Goal: Task Accomplishment & Management: Use online tool/utility

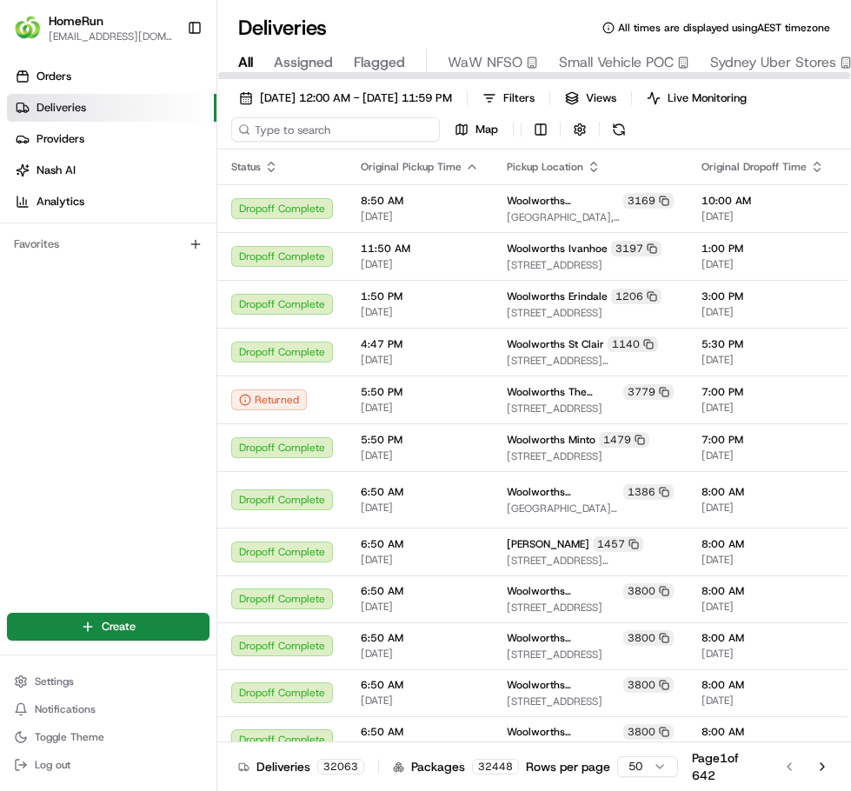
click at [331, 136] on input at bounding box center [335, 129] width 209 height 24
paste input "265416046"
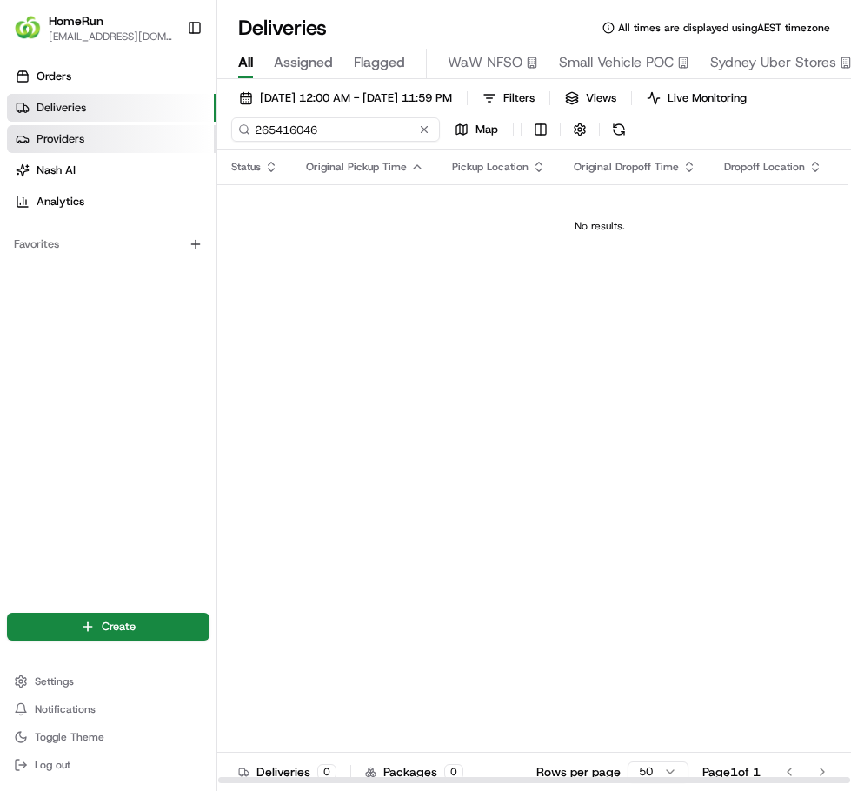
drag, startPoint x: 335, startPoint y: 127, endPoint x: 163, endPoint y: 125, distance: 172.1
click at [163, 125] on div "HomeRun [EMAIL_ADDRESS][DOMAIN_NAME] Toggle Sidebar Orders Deliveries Providers…" at bounding box center [425, 395] width 851 height 791
paste input "85453"
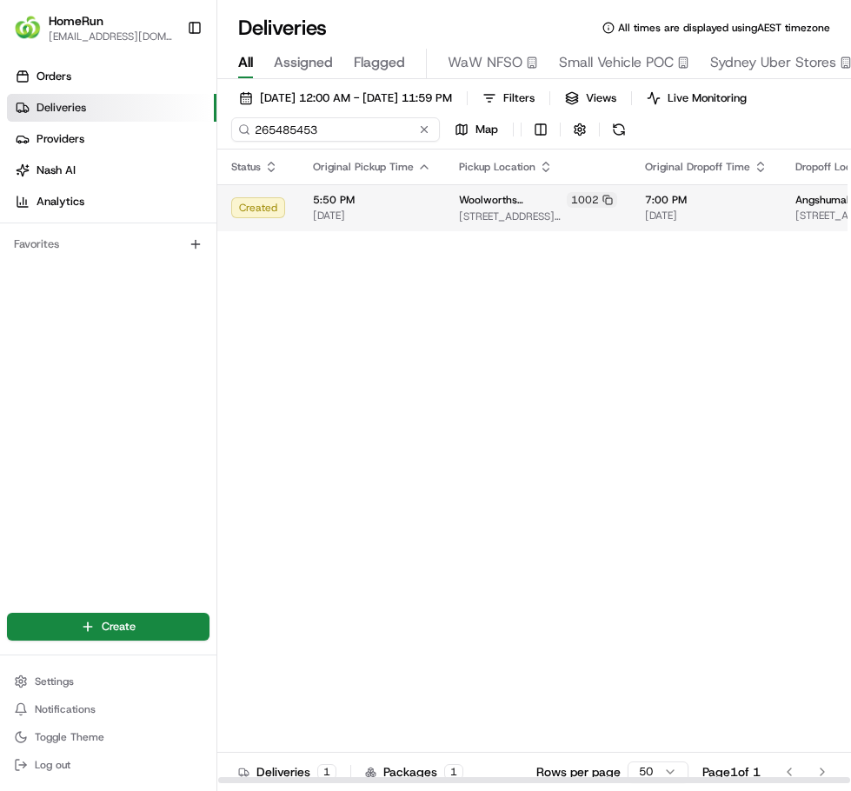
type input "265485453"
click at [349, 204] on span "5:50 PM" at bounding box center [372, 200] width 118 height 14
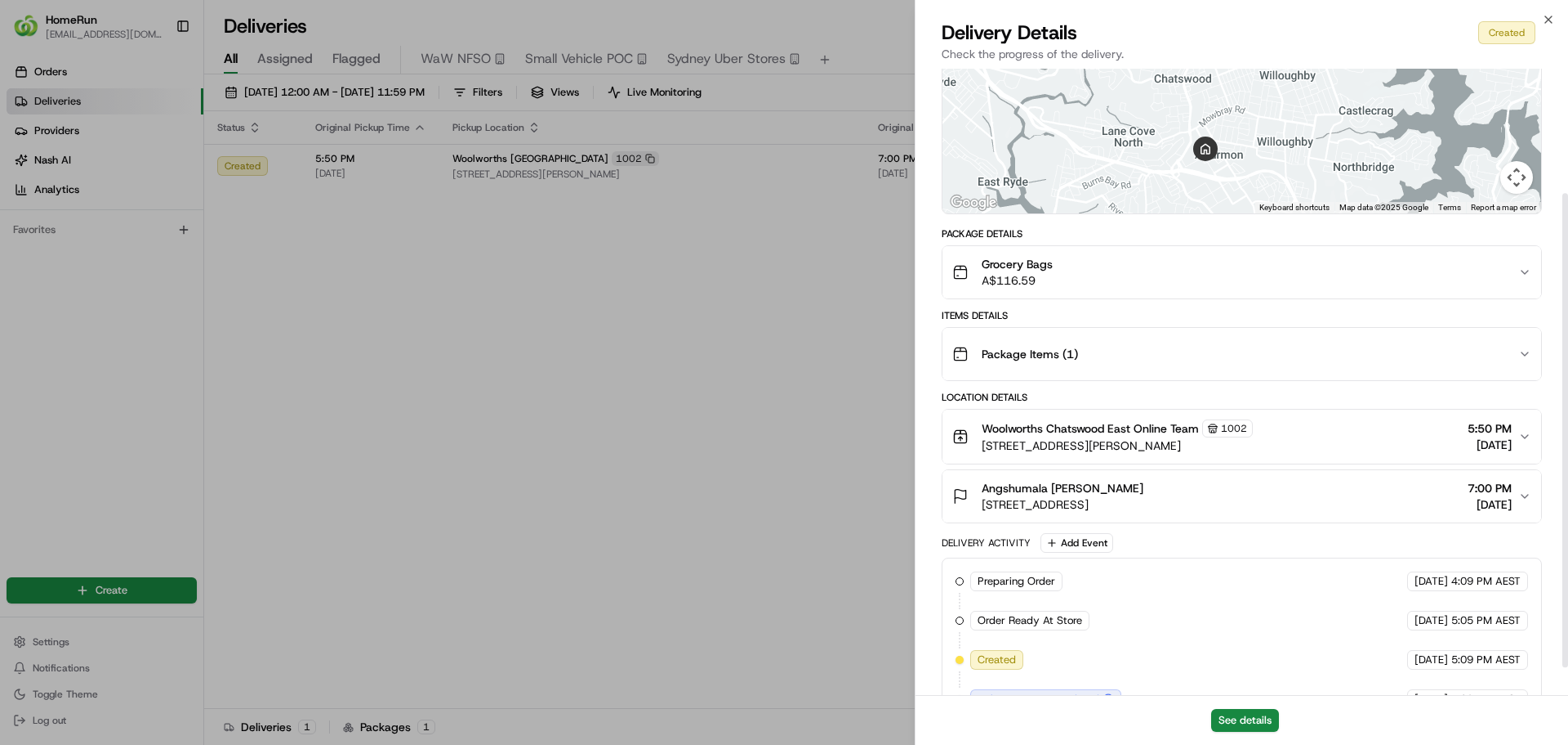
scroll to position [201, 0]
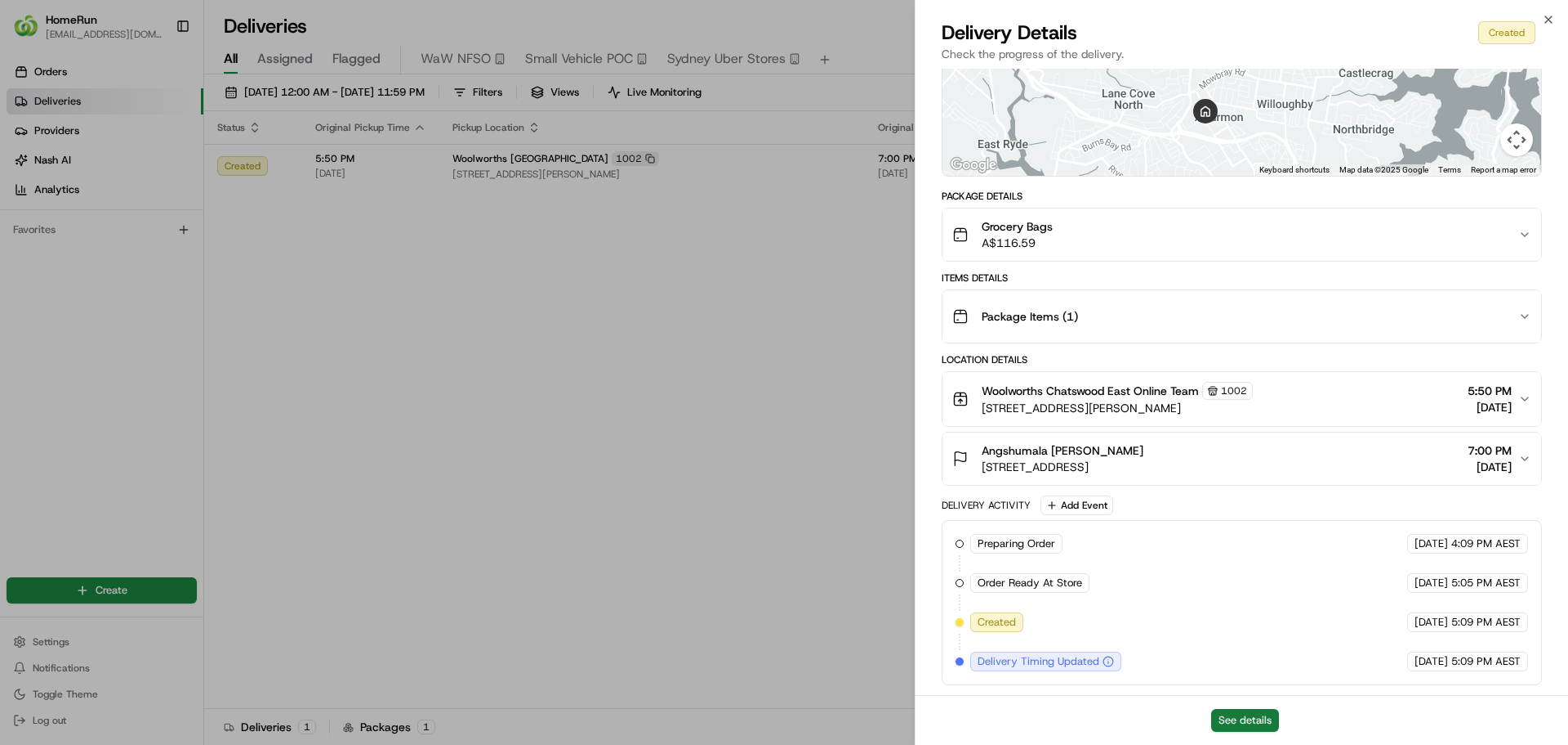
click at [799, 719] on button "See details" at bounding box center [1246, 720] width 68 height 23
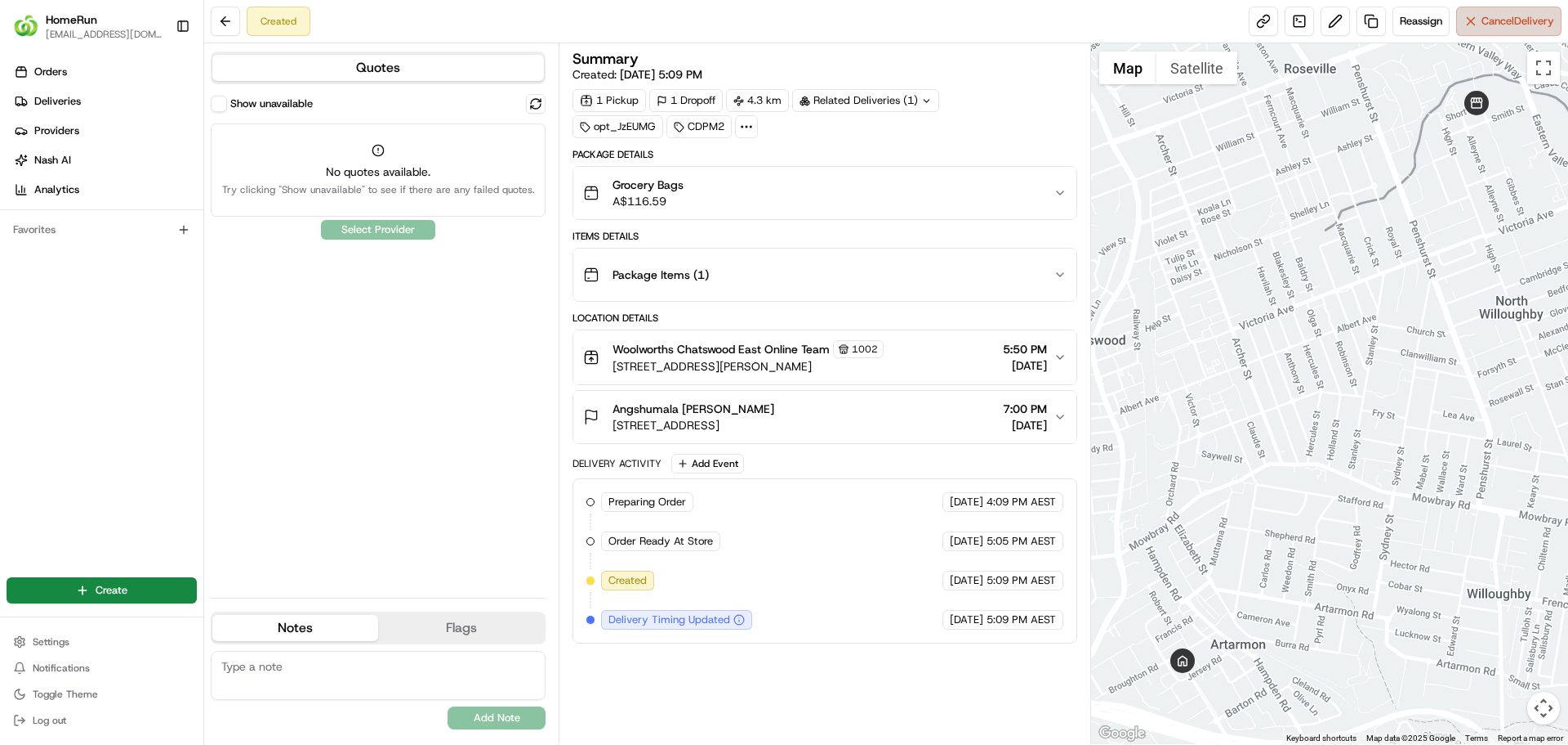
click at [1474, 21] on button "Cancel Delivery" at bounding box center [1509, 21] width 105 height 29
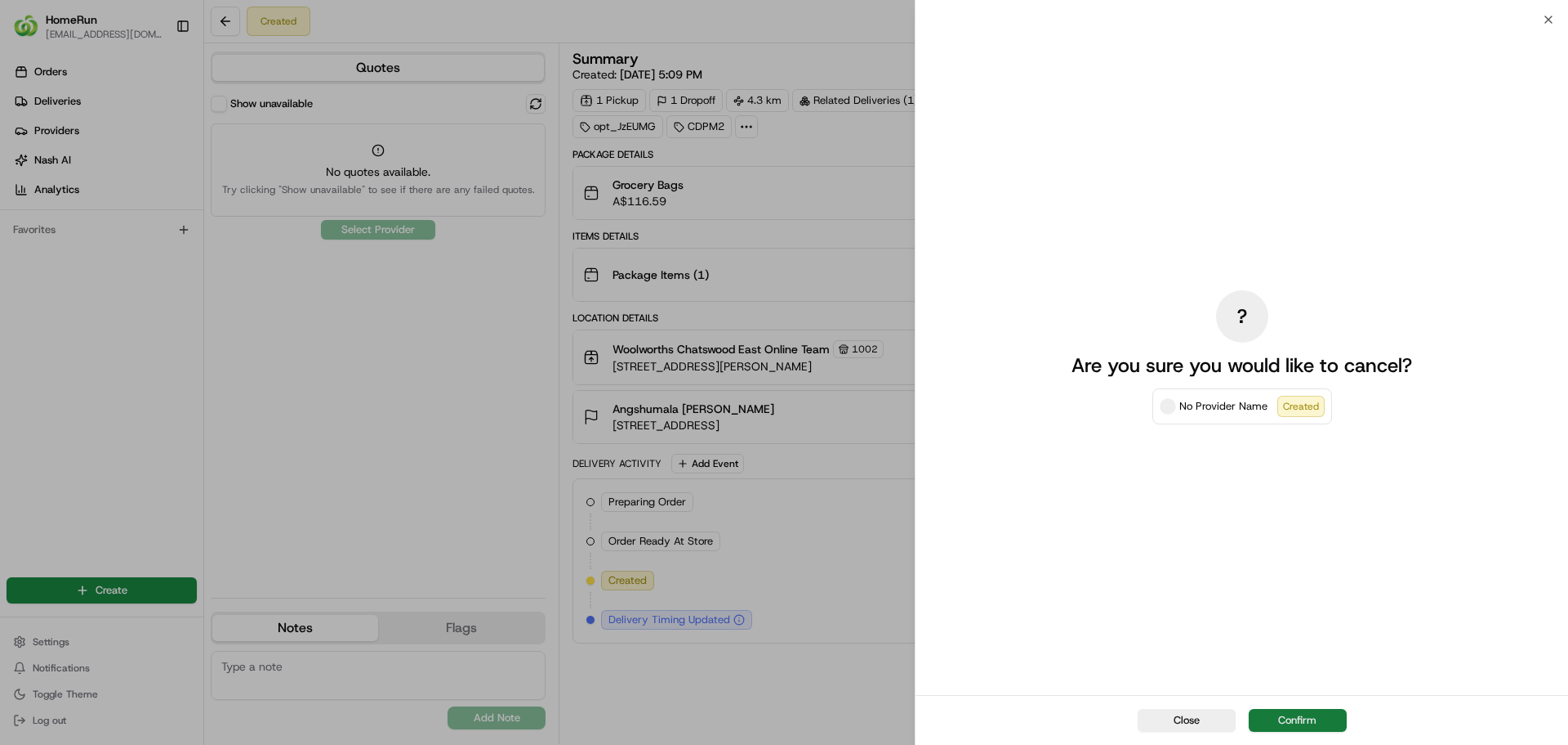
click at [1309, 721] on button "Confirm" at bounding box center [1298, 720] width 98 height 23
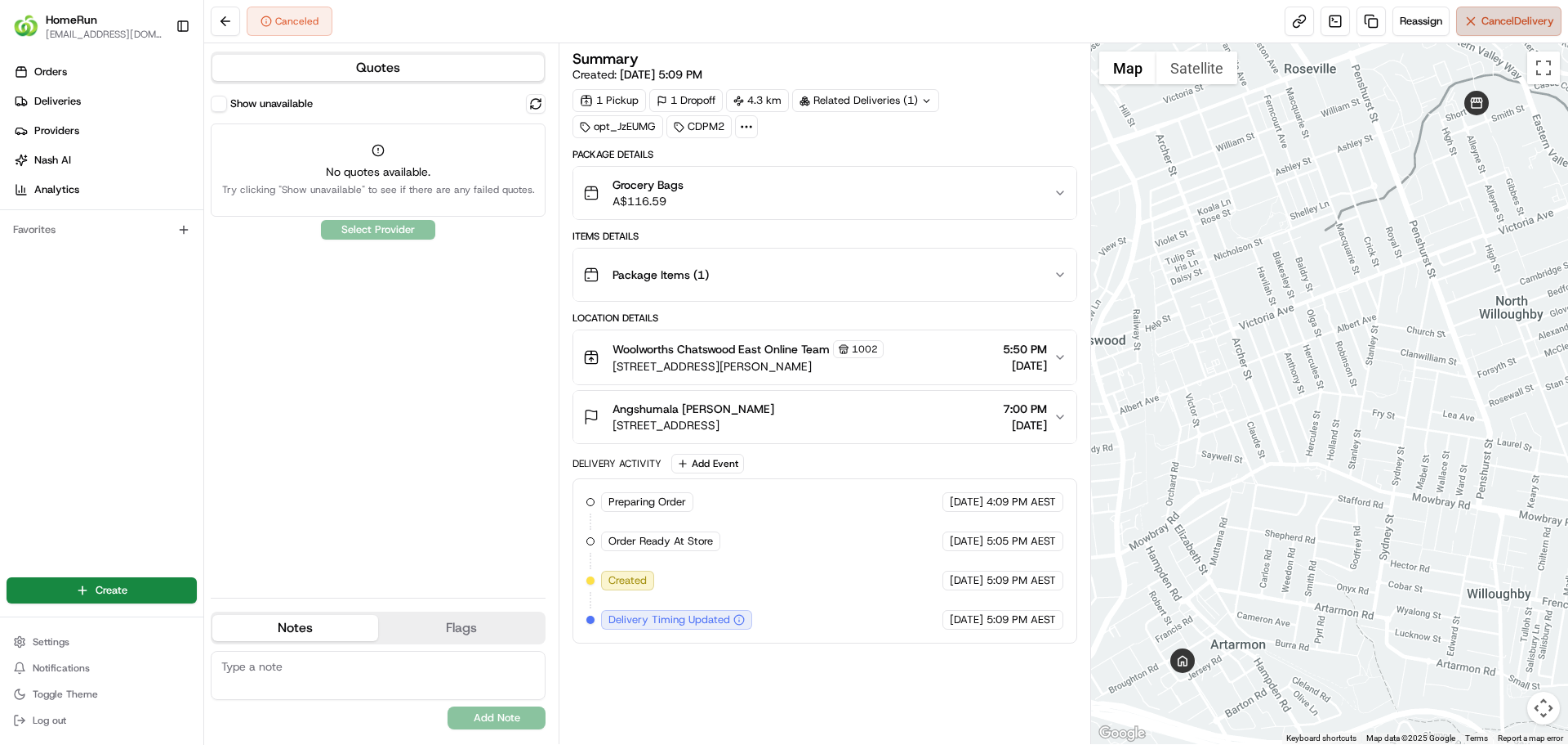
click at [1520, 32] on button "Cancel Delivery" at bounding box center [1509, 21] width 105 height 29
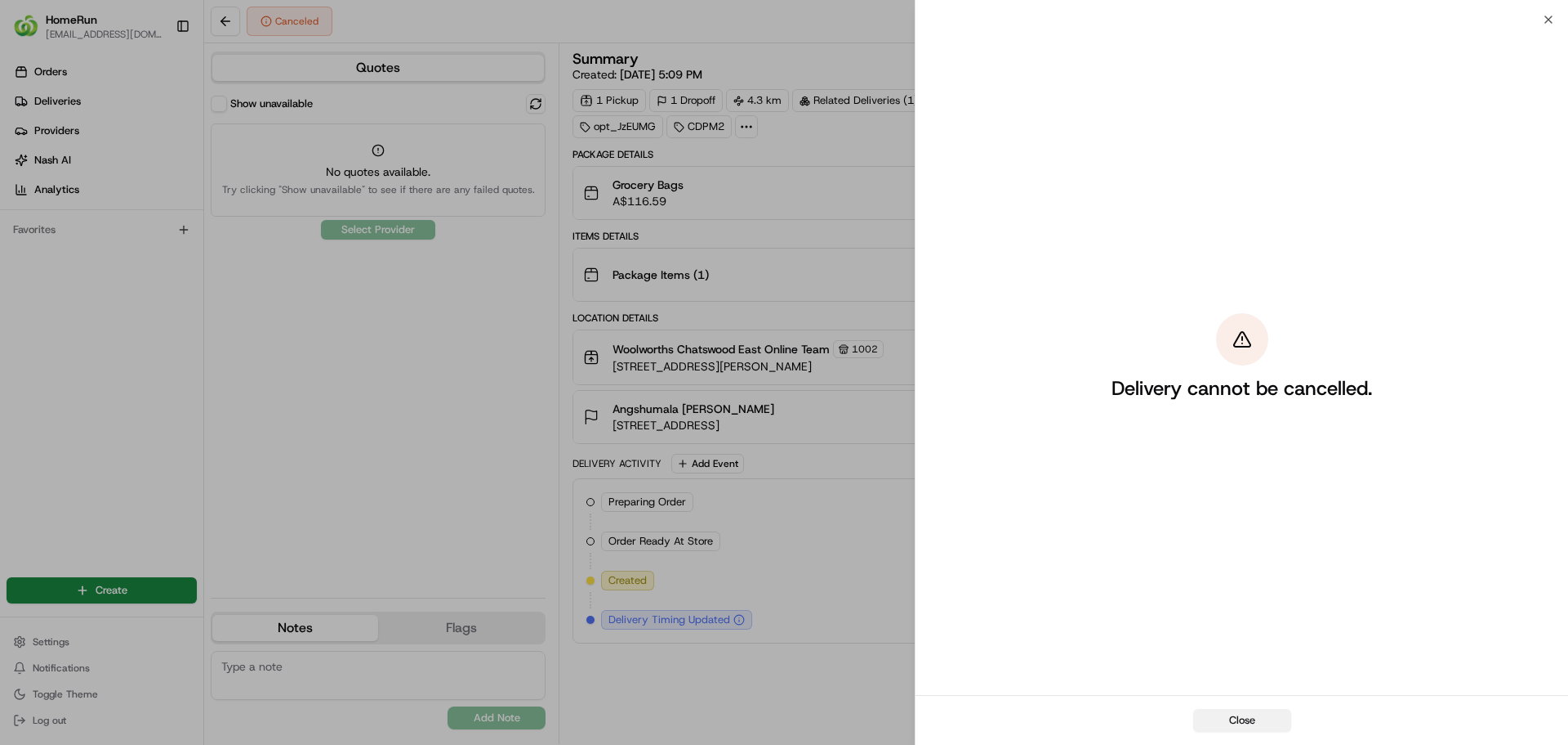
click at [1248, 721] on button "Close" at bounding box center [1243, 720] width 98 height 23
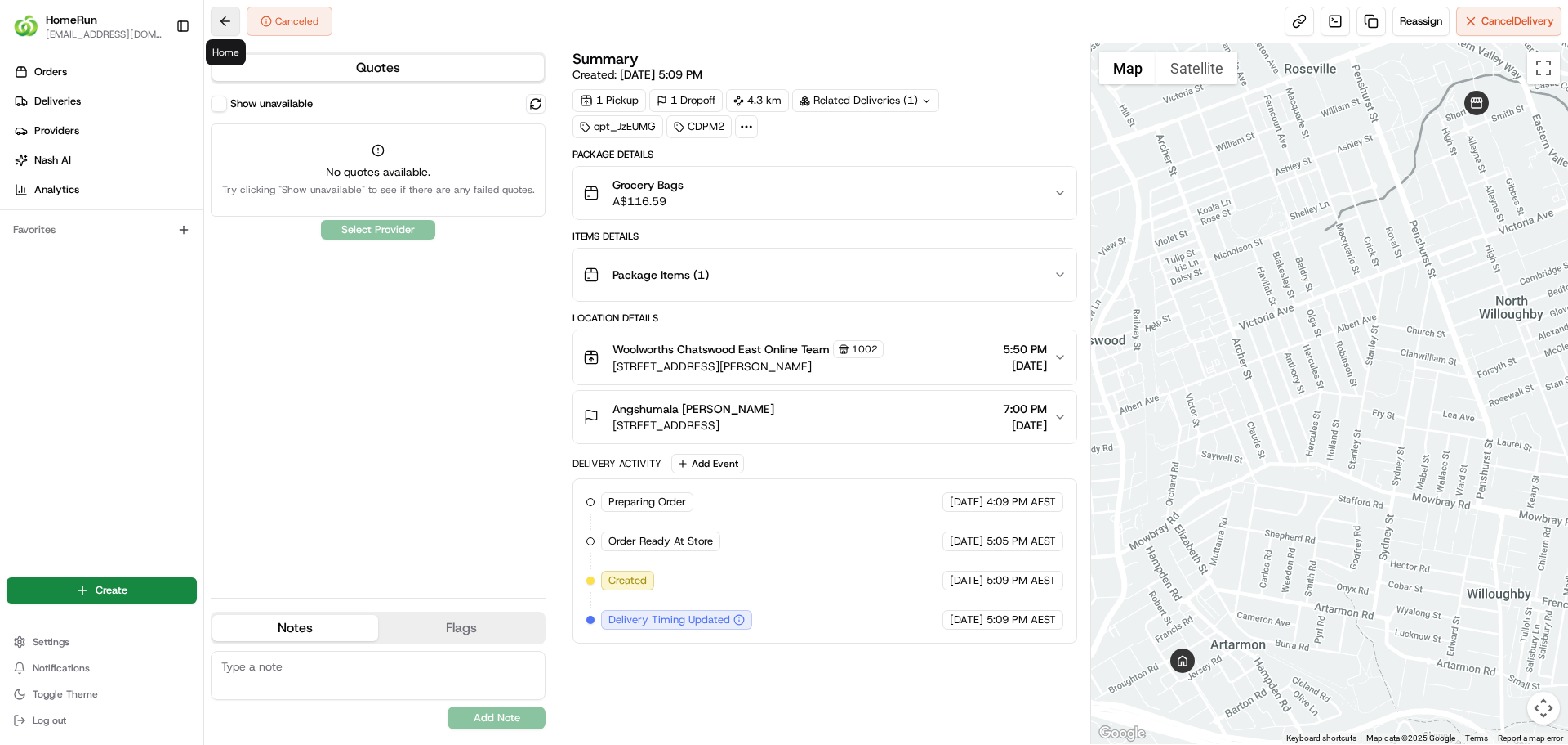
click at [224, 29] on button at bounding box center [225, 21] width 29 height 29
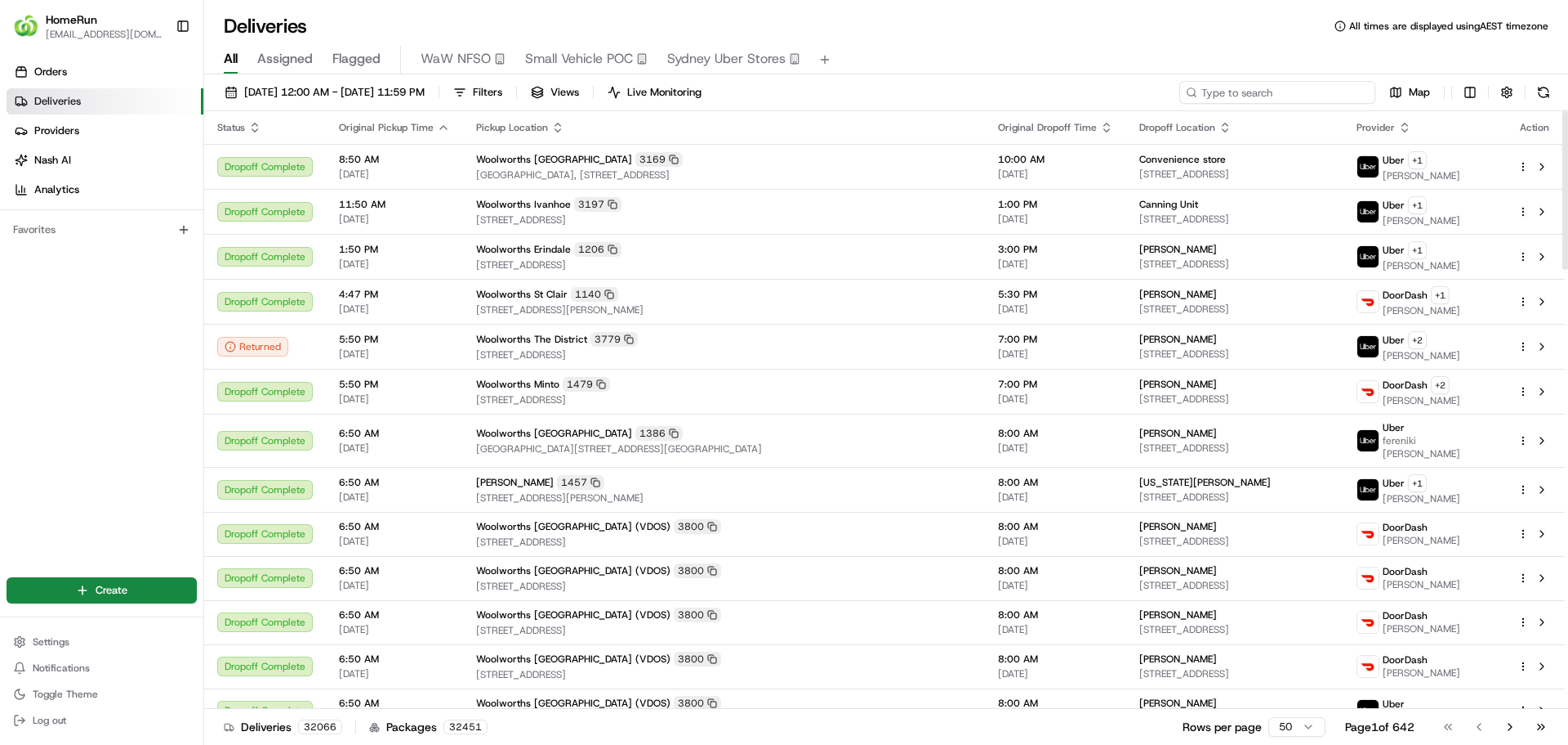
click at [1319, 100] on input at bounding box center [1278, 92] width 196 height 23
paste input "265485453"
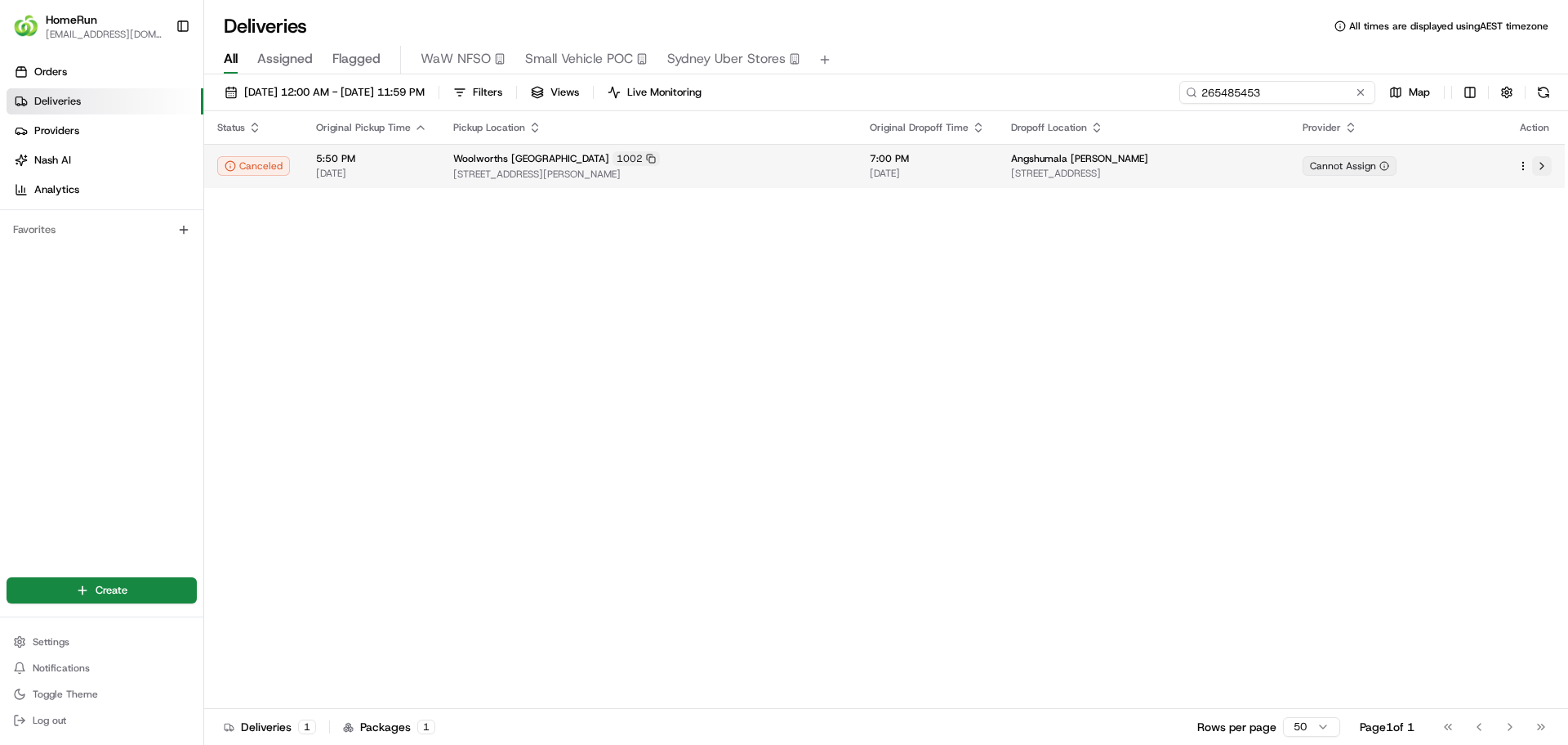
type input "265485453"
click at [1544, 166] on button at bounding box center [1542, 166] width 20 height 20
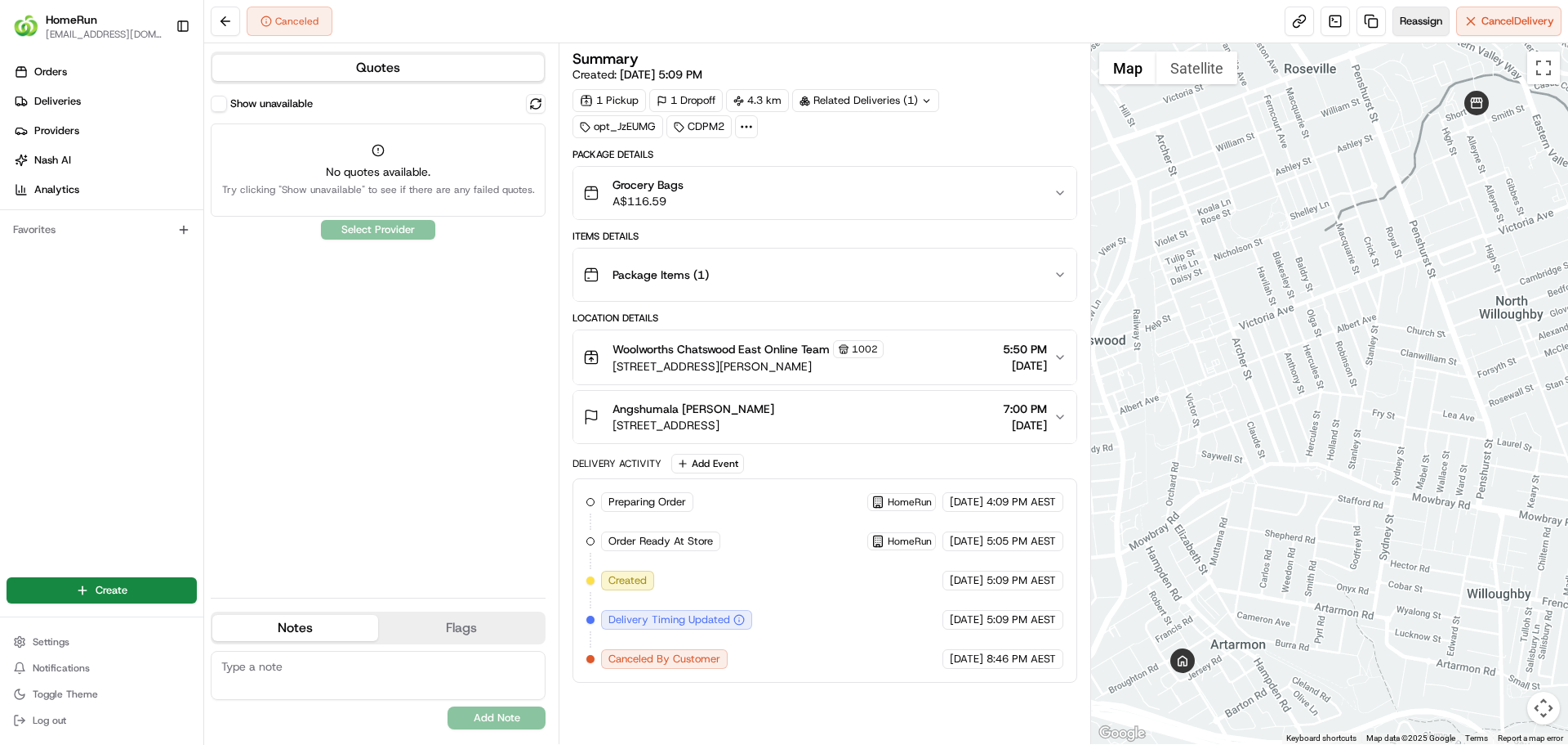
click at [1409, 35] on button "Reassign" at bounding box center [1421, 21] width 57 height 29
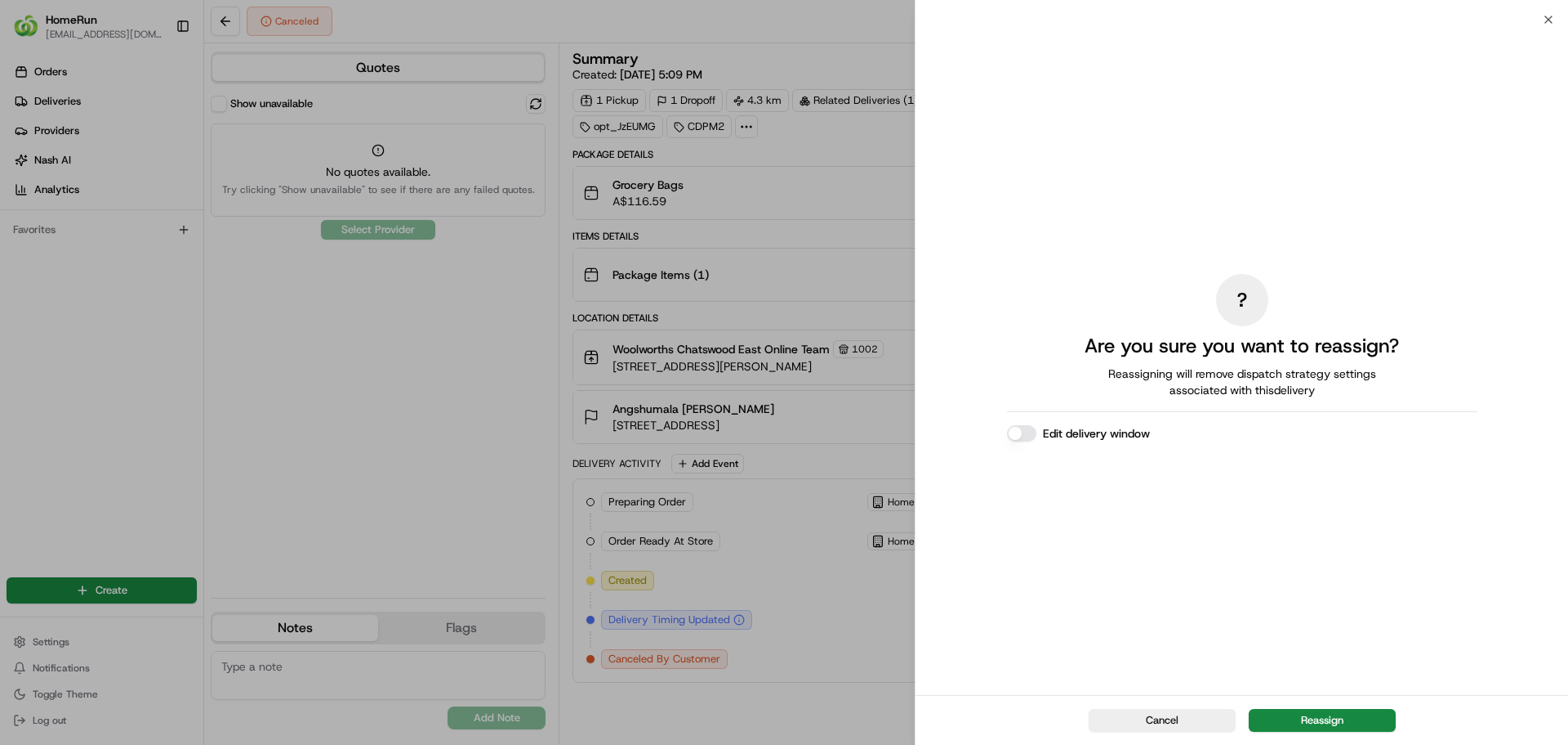
click at [1020, 433] on button "Edit delivery window" at bounding box center [1021, 433] width 29 height 16
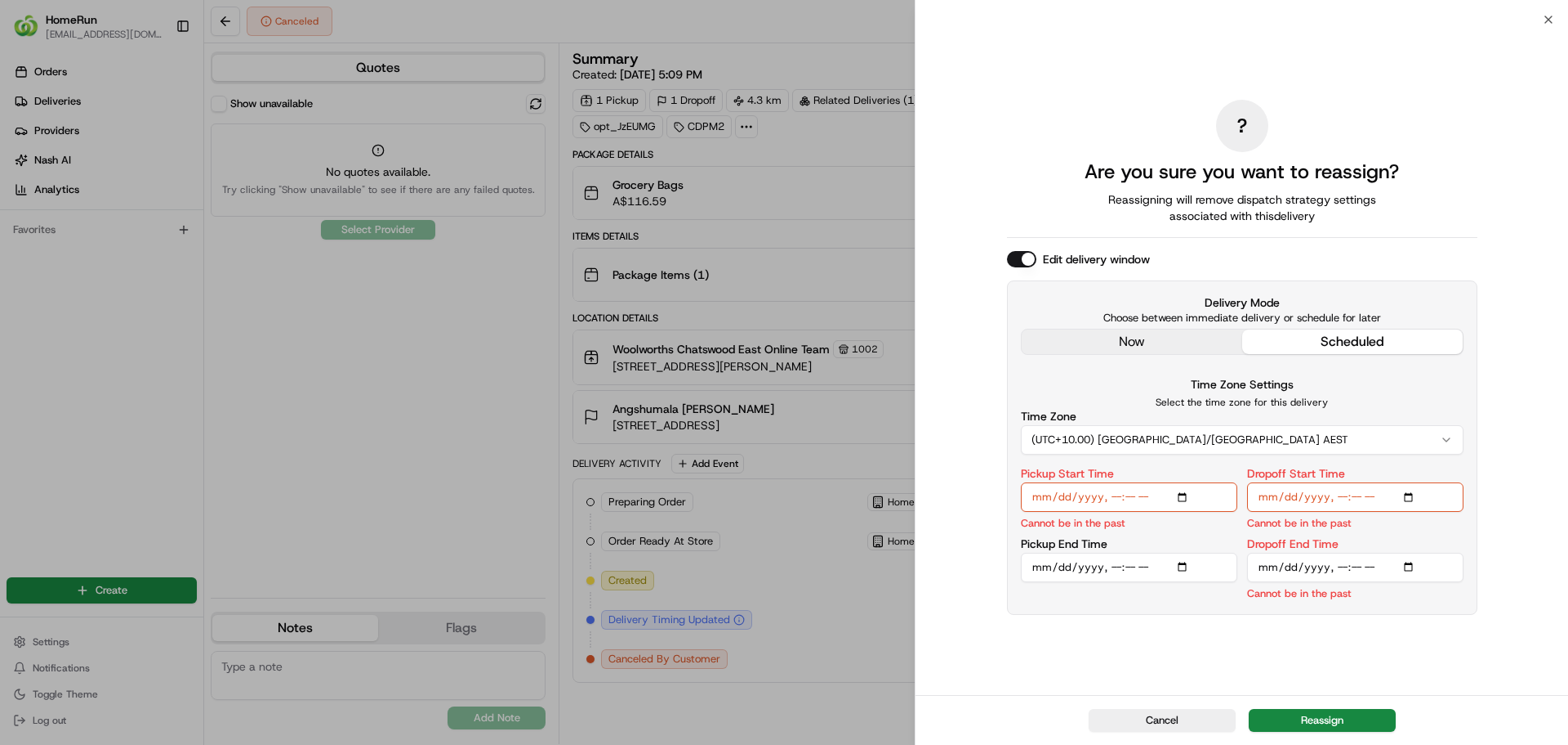
click at [1043, 499] on input "Pickup Start Time" at bounding box center [1129, 497] width 216 height 29
click at [1112, 498] on input "Pickup Start Time" at bounding box center [1129, 497] width 216 height 29
type input "2025-08-20T09:00"
click at [1269, 494] on input "Dropoff Start Time" at bounding box center [1356, 497] width 216 height 29
click at [1343, 498] on input "Dropoff Start Time" at bounding box center [1356, 497] width 216 height 29
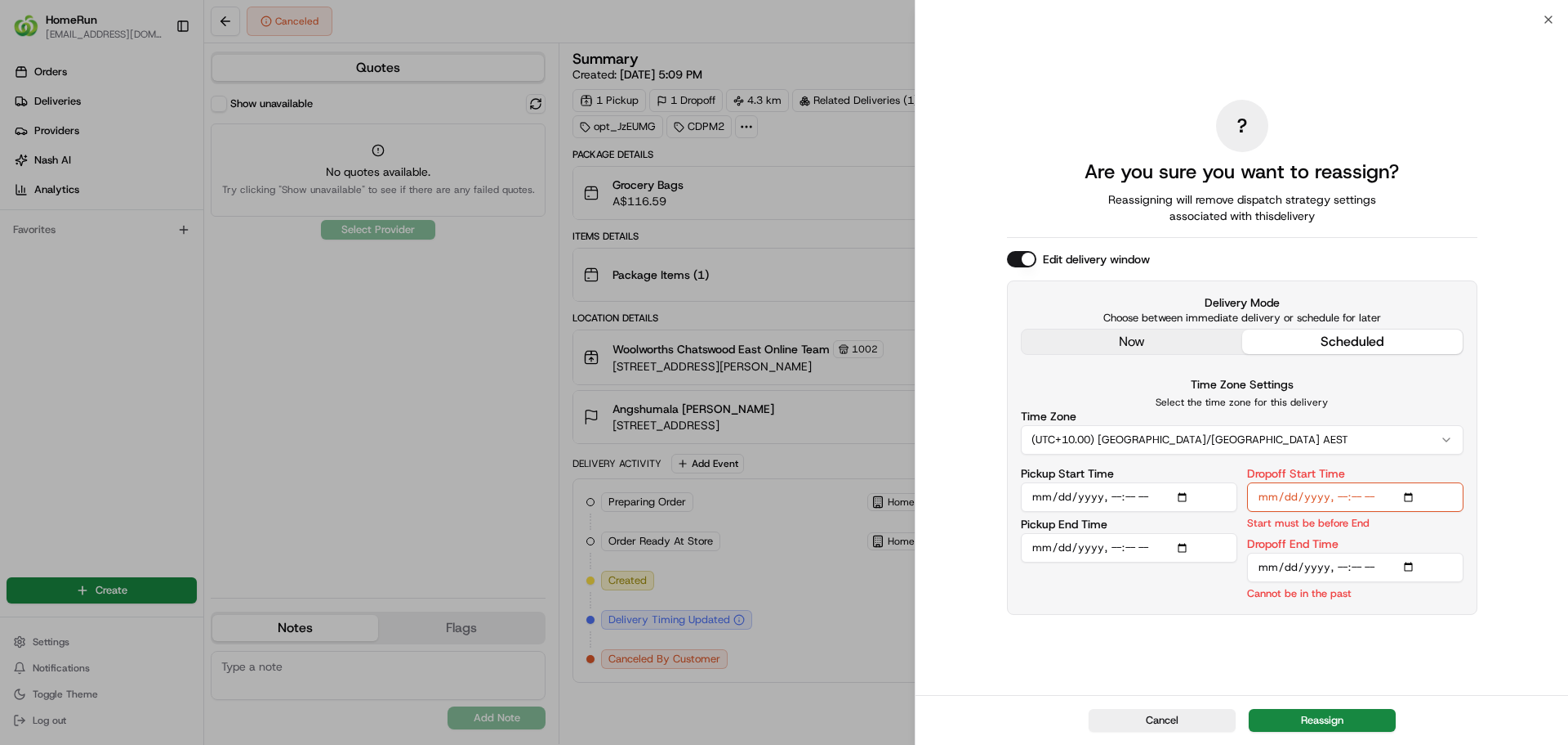
type input "2025-08-20T09:01"
click at [1268, 570] on input "Dropoff End Time" at bounding box center [1356, 566] width 216 height 29
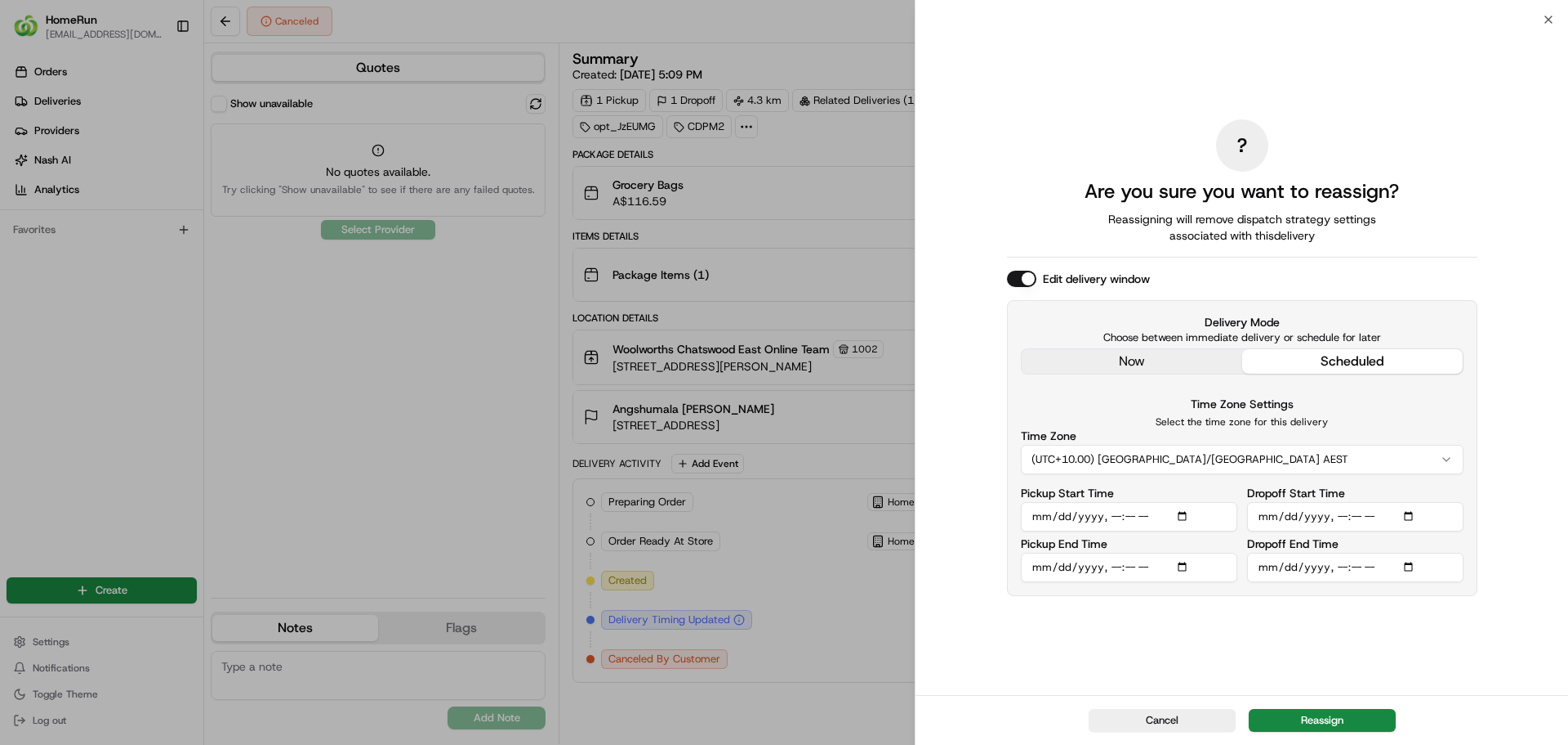
click at [1338, 567] on input "Dropoff End Time" at bounding box center [1356, 566] width 216 height 29
click at [1341, 567] on input "Dropoff End Time" at bounding box center [1356, 566] width 216 height 29
click at [1381, 568] on input "Dropoff End Time" at bounding box center [1356, 566] width 216 height 29
type input "2025-08-20T10:00"
click at [1423, 598] on div "? Are you sure you want to reassign? Reassigning will remove dispatch strategy …" at bounding box center [1242, 357] width 471 height 669
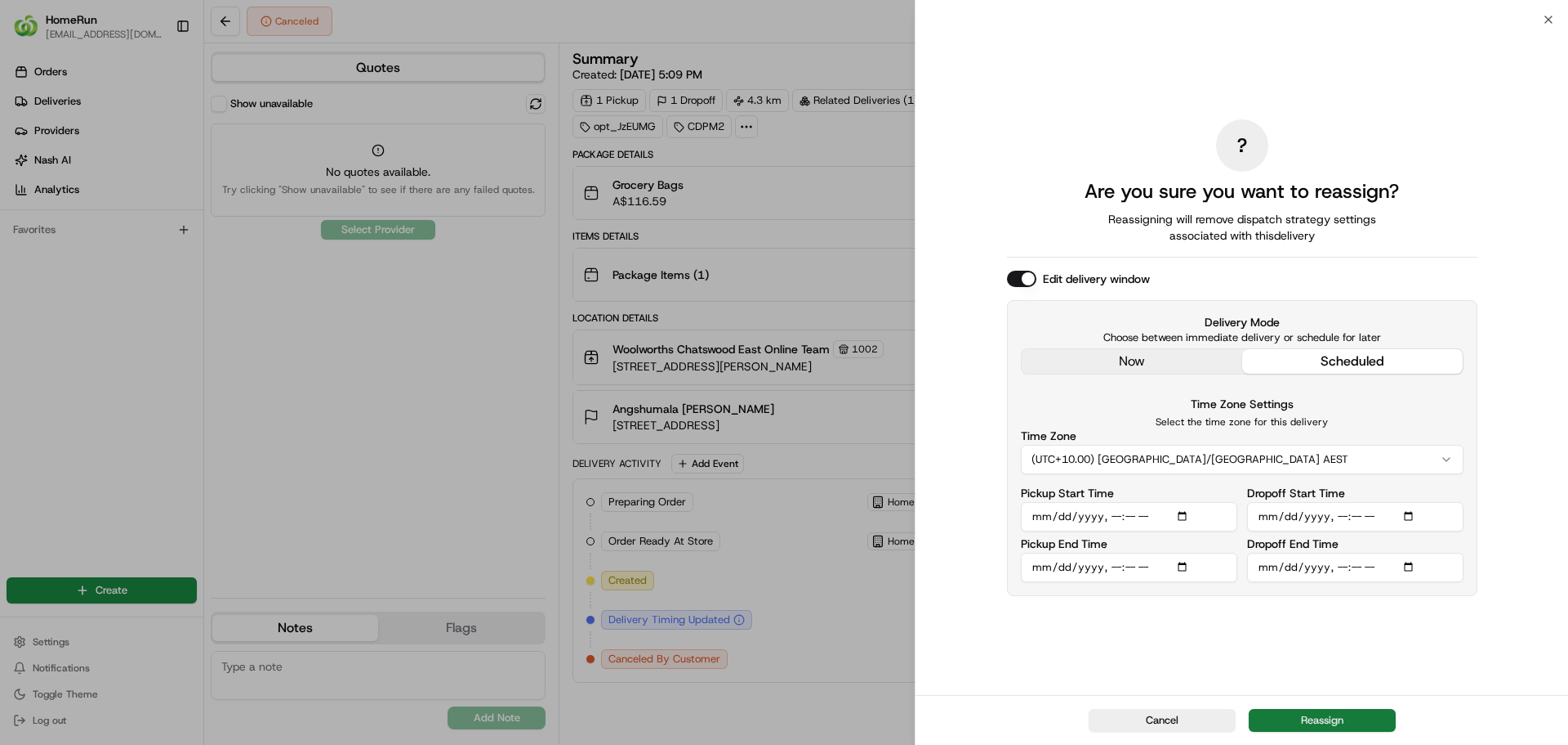
click at [1335, 713] on button "Reassign" at bounding box center [1323, 720] width 147 height 23
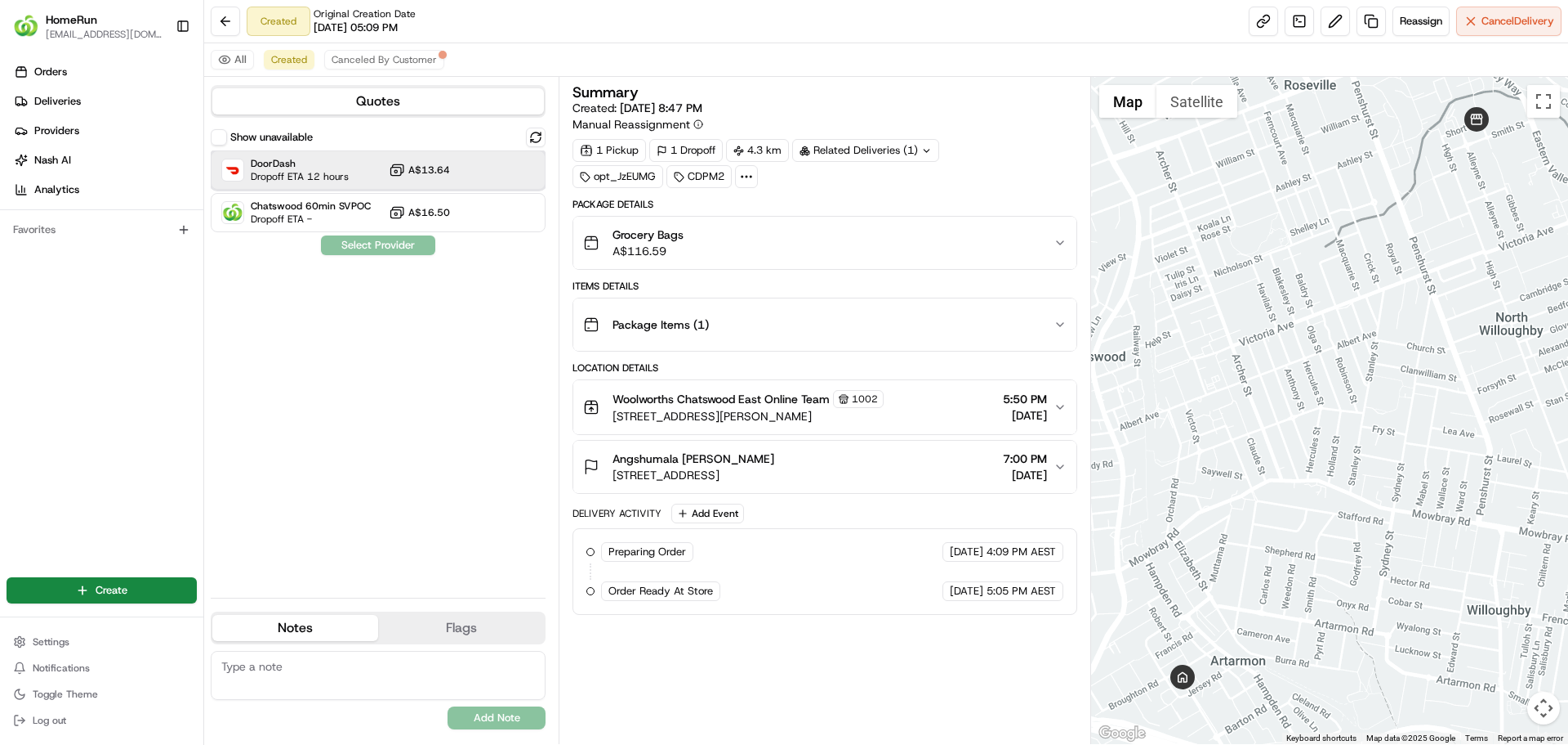
click at [328, 176] on span "Dropoff ETA 12 hours" at bounding box center [300, 177] width 98 height 13
click at [357, 240] on button "Assign Provider" at bounding box center [378, 245] width 116 height 20
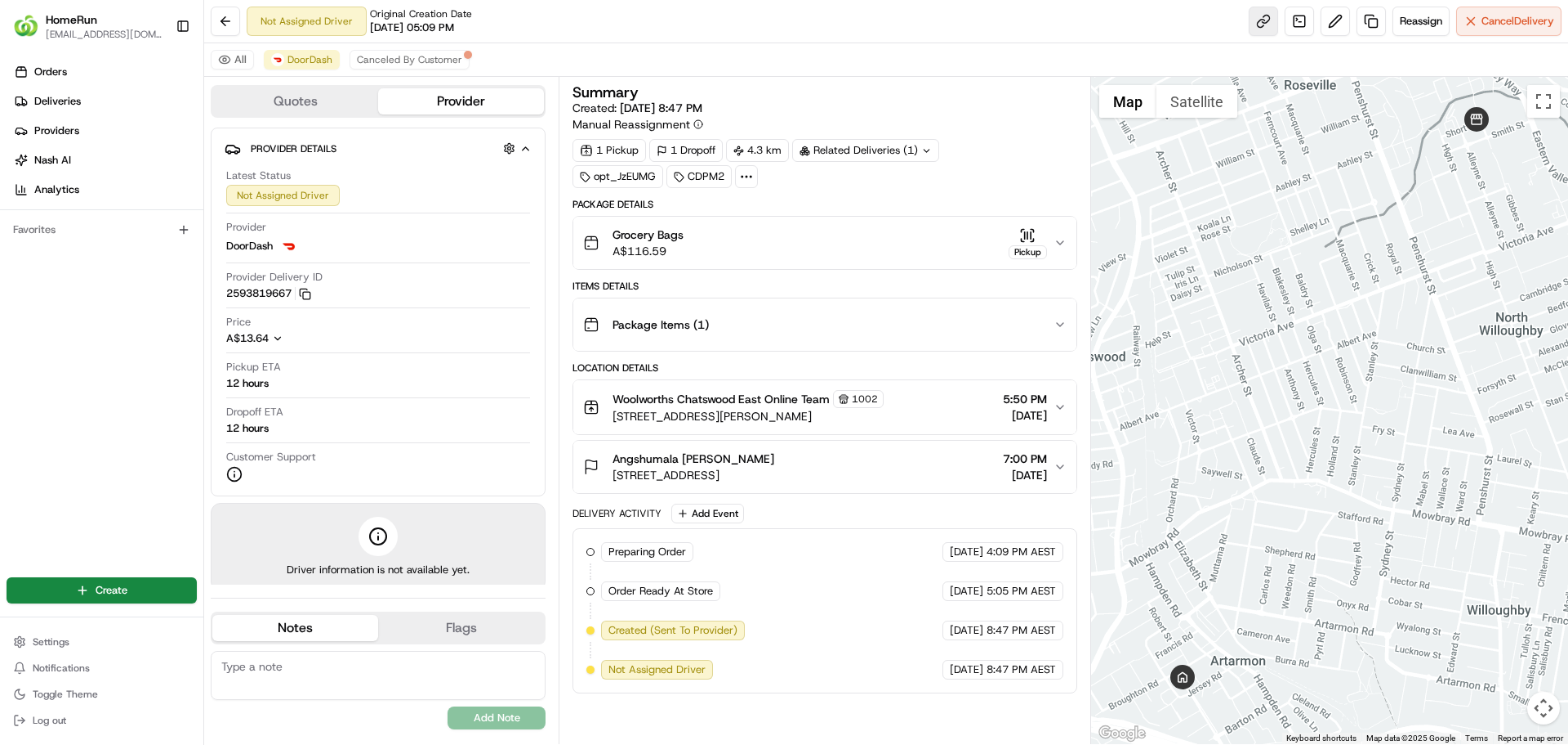
click at [1263, 26] on link at bounding box center [1263, 21] width 29 height 29
